Goal: Information Seeking & Learning: Learn about a topic

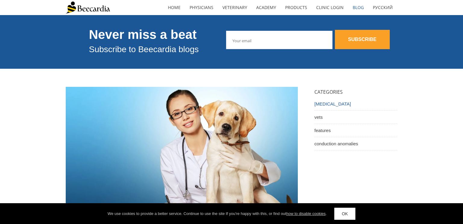
click at [317, 103] on link "[MEDICAL_DATA]" at bounding box center [355, 103] width 83 height 13
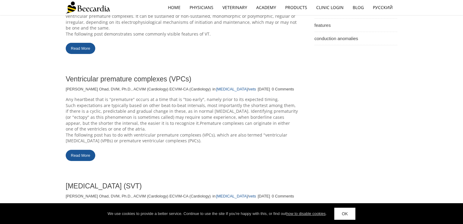
scroll to position [104, 0]
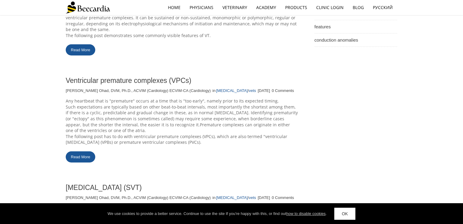
click at [83, 156] on link "Read More" at bounding box center [81, 156] width 30 height 11
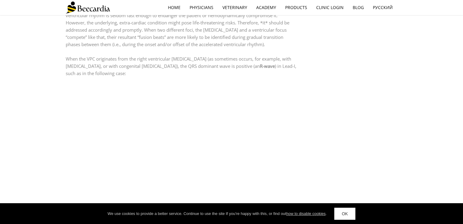
scroll to position [677, 0]
